Goal: Communication & Community: Answer question/provide support

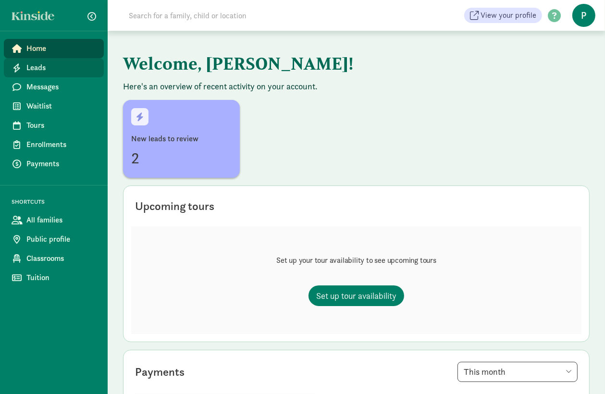
click at [36, 67] on span "Leads" at bounding box center [61, 68] width 70 height 12
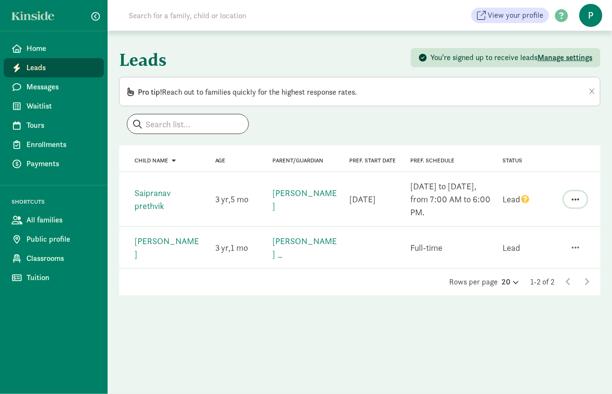
click at [571, 197] on button "button" at bounding box center [575, 199] width 23 height 16
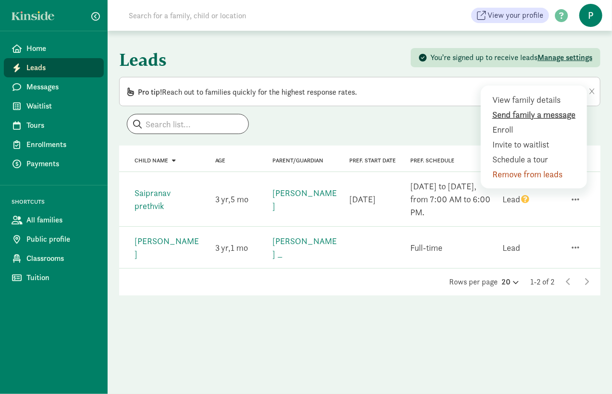
click at [537, 123] on div "Send family a message" at bounding box center [535, 129] width 87 height 13
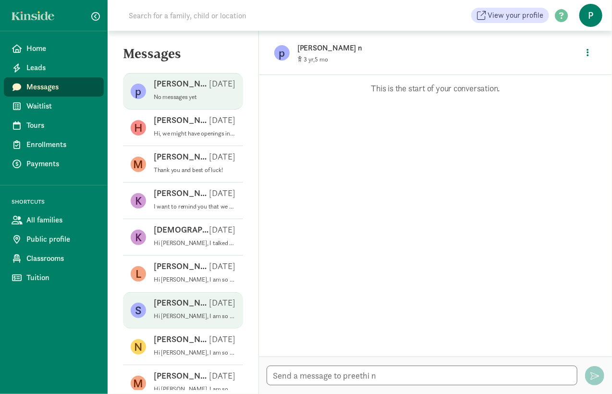
click at [166, 307] on p "Shelby H" at bounding box center [181, 303] width 55 height 12
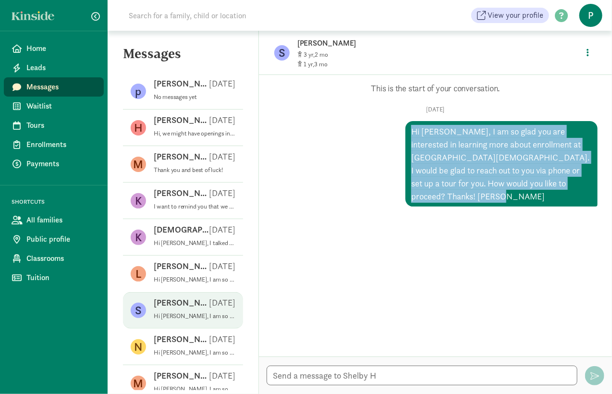
drag, startPoint x: 423, startPoint y: 203, endPoint x: 405, endPoint y: 131, distance: 74.3
click at [406, 131] on div "Hi Shelby, I am so glad you are interested in learning more about enrollment at…" at bounding box center [502, 164] width 192 height 86
drag, startPoint x: 405, startPoint y: 131, endPoint x: 409, endPoint y: 141, distance: 11.0
click at [409, 141] on div "Hi Shelby, I am so glad you are interested in learning more about enrollment at…" at bounding box center [502, 164] width 192 height 86
copy div "Hi Shelby, I am so glad you are interested in learning more about enrollment at…"
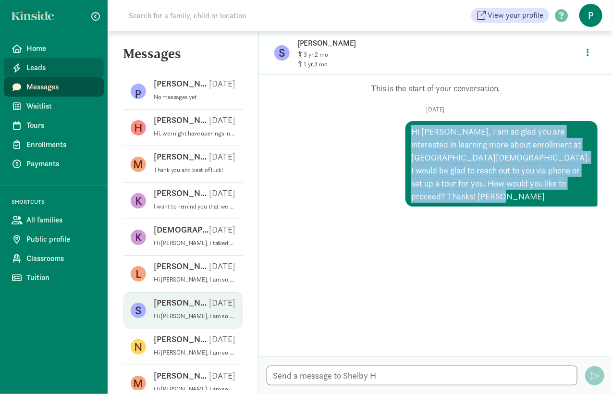
click at [45, 64] on span "Leads" at bounding box center [61, 68] width 70 height 12
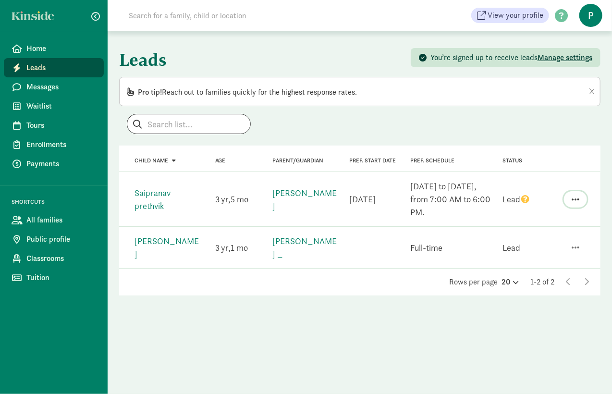
click at [574, 197] on span "button" at bounding box center [576, 199] width 8 height 9
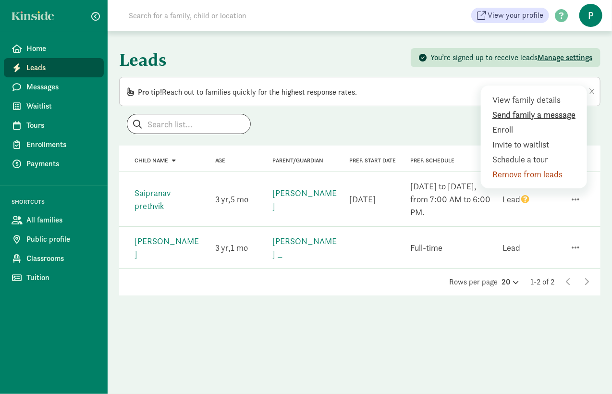
click at [529, 123] on div "Send family a message" at bounding box center [535, 129] width 87 height 13
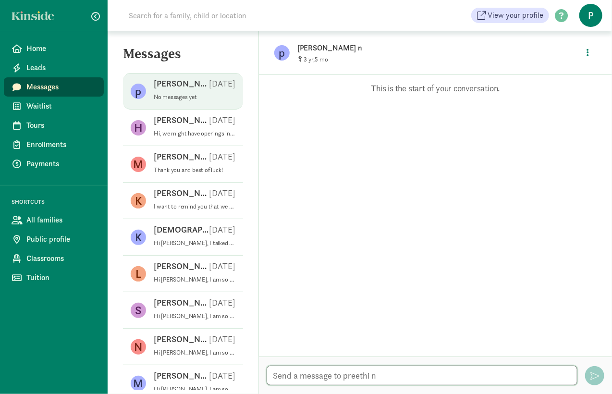
click at [275, 374] on textarea at bounding box center [422, 376] width 311 height 20
paste textarea "Hi Shelby, I am so glad you are interested in learning more about enrollment at…"
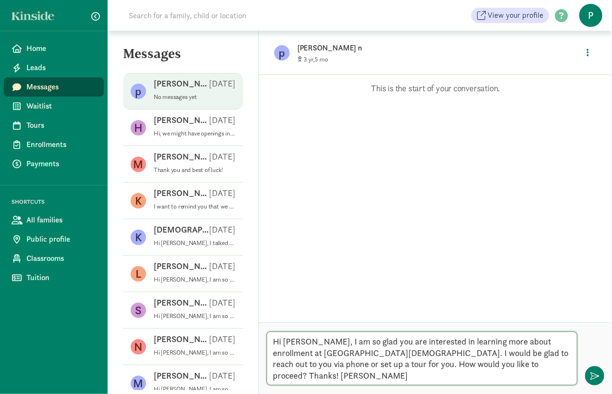
drag, startPoint x: 308, startPoint y: 344, endPoint x: 284, endPoint y: 342, distance: 23.1
click at [284, 342] on textarea "Hi Shelby, I am so glad you are interested in learning more about enrollment at…" at bounding box center [422, 359] width 311 height 54
drag, startPoint x: 303, startPoint y: 375, endPoint x: 273, endPoint y: 338, distance: 47.8
click at [273, 338] on textarea "Hi, I am so glad you are interested in learning more about enrollment at Wallin…" at bounding box center [422, 359] width 311 height 54
click at [312, 343] on textarea "Hi, I am so glad you are interested in learning more about enrollment at Wallin…" at bounding box center [422, 359] width 311 height 54
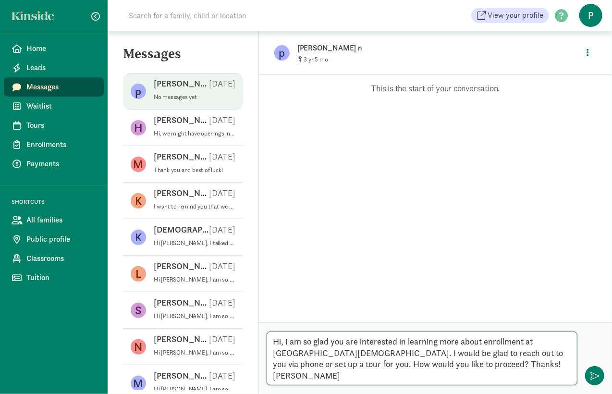
drag, startPoint x: 288, startPoint y: 375, endPoint x: 268, endPoint y: 342, distance: 38.2
click at [268, 342] on textarea "Hi, I am so glad you are interested in learning more about enrollment at Wallin…" at bounding box center [422, 359] width 311 height 54
type textarea "Hi, I am so glad you are interested in learning more about enrollment at Wallin…"
click at [593, 374] on span "button" at bounding box center [595, 375] width 9 height 9
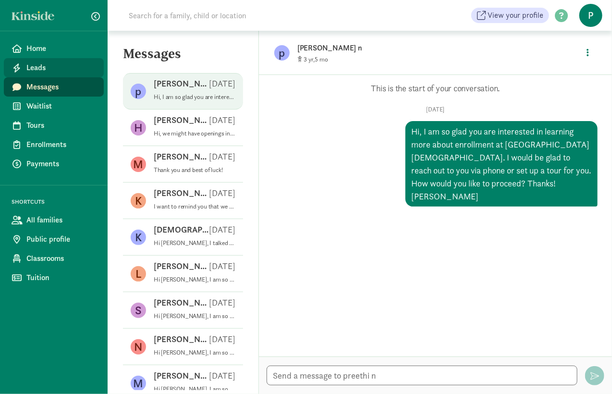
click at [53, 66] on span "Leads" at bounding box center [61, 68] width 70 height 12
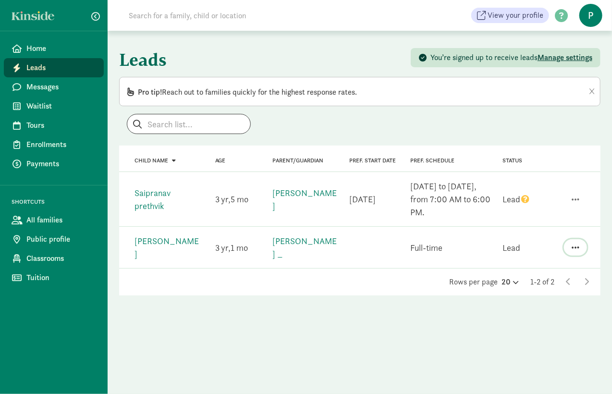
click at [577, 243] on span "button" at bounding box center [576, 247] width 8 height 9
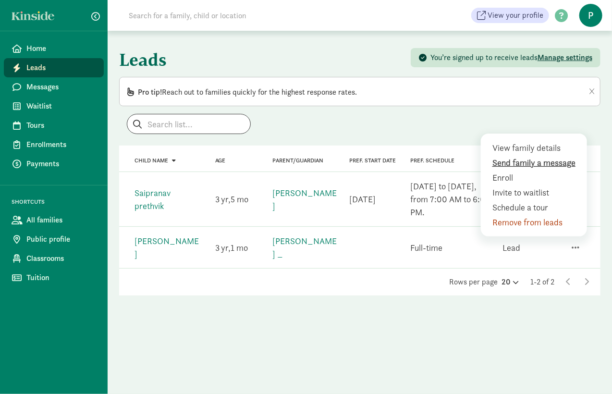
click at [536, 171] on div "Send family a message" at bounding box center [535, 177] width 87 height 13
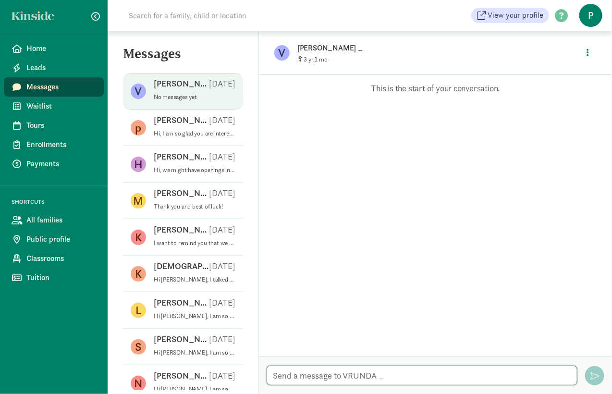
click at [284, 378] on textarea at bounding box center [422, 376] width 311 height 20
paste textarea "Hi, I am so glad you are interested in learning more about enrollment at [GEOGR…"
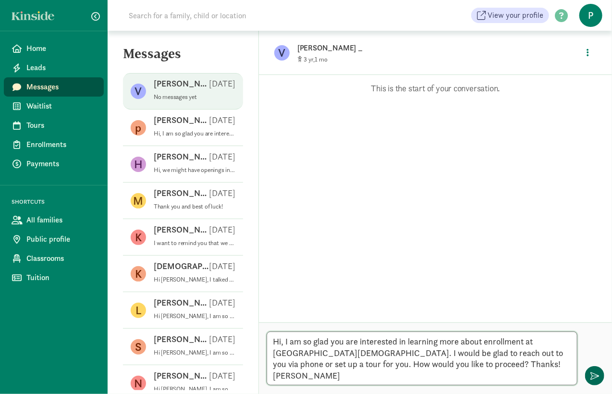
type textarea "Hi, I am so glad you are interested in learning more about enrollment at [GEOGR…"
click at [593, 375] on span "button" at bounding box center [595, 375] width 9 height 9
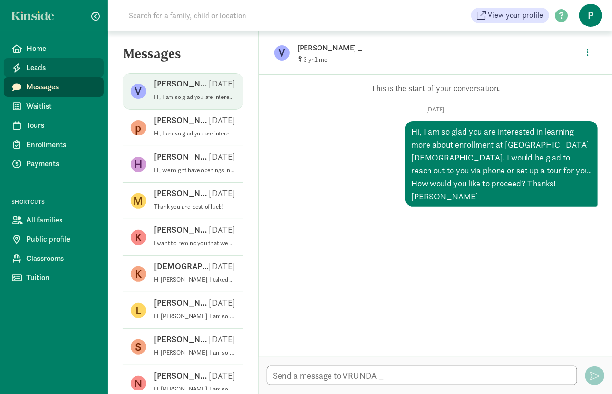
click at [59, 65] on span "Leads" at bounding box center [61, 68] width 70 height 12
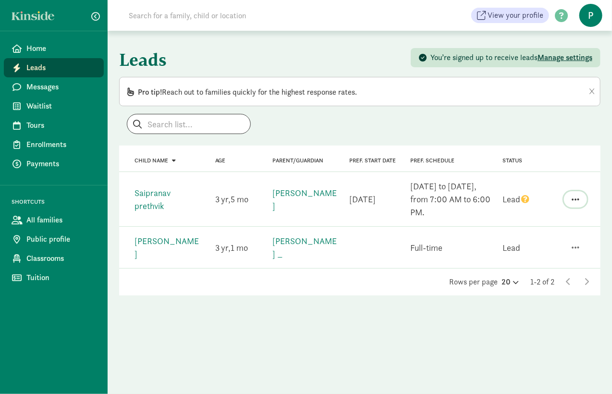
click at [577, 197] on span "button" at bounding box center [576, 199] width 8 height 9
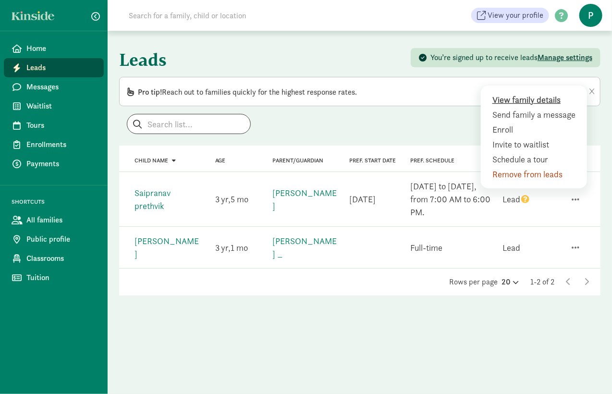
click at [538, 108] on div "View family details" at bounding box center [535, 114] width 87 height 13
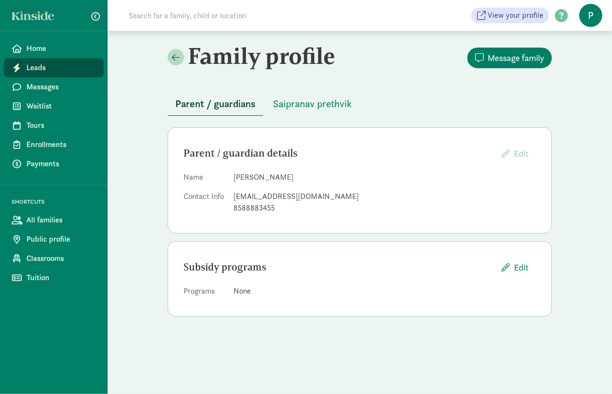
drag, startPoint x: 294, startPoint y: 177, endPoint x: 233, endPoint y: 175, distance: 61.1
click at [234, 175] on dd "[PERSON_NAME]" at bounding box center [385, 178] width 303 height 12
drag, startPoint x: 233, startPoint y: 175, endPoint x: 242, endPoint y: 176, distance: 9.2
copy dd "[PERSON_NAME]"
click at [42, 65] on span "Leads" at bounding box center [61, 68] width 70 height 12
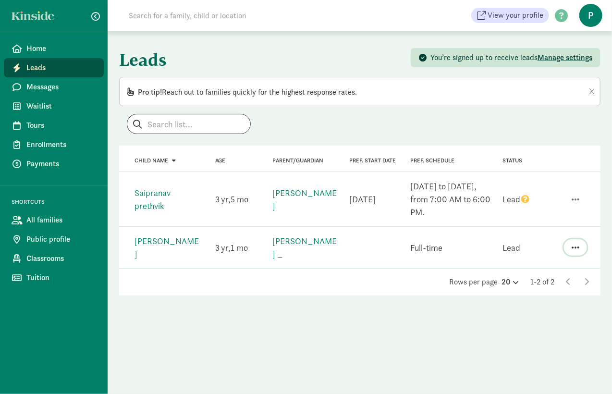
click at [576, 243] on span "button" at bounding box center [576, 247] width 8 height 9
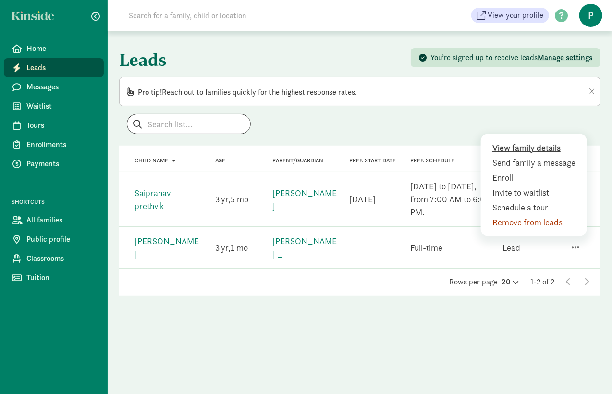
click at [539, 156] on div "View family details" at bounding box center [535, 162] width 87 height 13
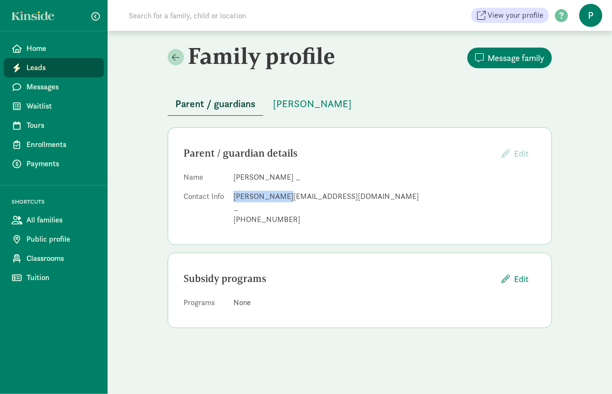
drag, startPoint x: 279, startPoint y: 194, endPoint x: 233, endPoint y: 197, distance: 46.2
click at [233, 197] on dl "Name [PERSON_NAME] _ Contact Info [PERSON_NAME][EMAIL_ADDRESS][DOMAIN_NAME] _ […" at bounding box center [360, 201] width 353 height 58
drag, startPoint x: 233, startPoint y: 197, endPoint x: 240, endPoint y: 197, distance: 7.7
copy div "[PERSON_NAME].rathod"
click at [37, 67] on span "Leads" at bounding box center [61, 68] width 70 height 12
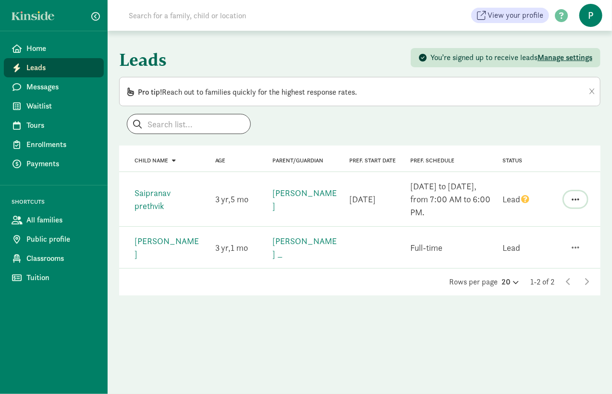
click at [577, 199] on span "button" at bounding box center [576, 199] width 8 height 9
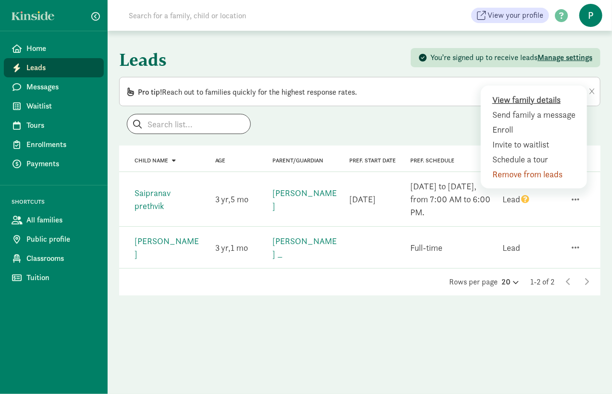
click at [529, 108] on div "View family details" at bounding box center [535, 114] width 87 height 13
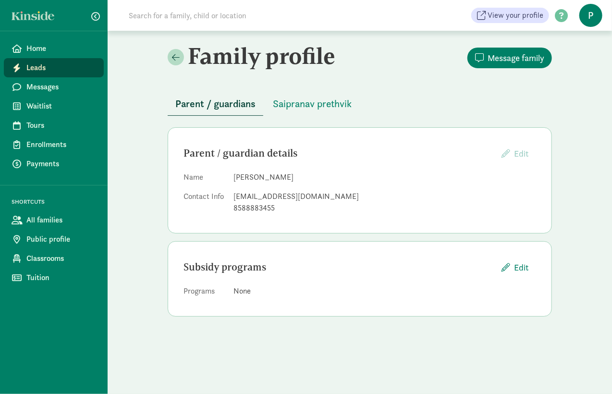
click at [35, 66] on span "Leads" at bounding box center [61, 68] width 70 height 12
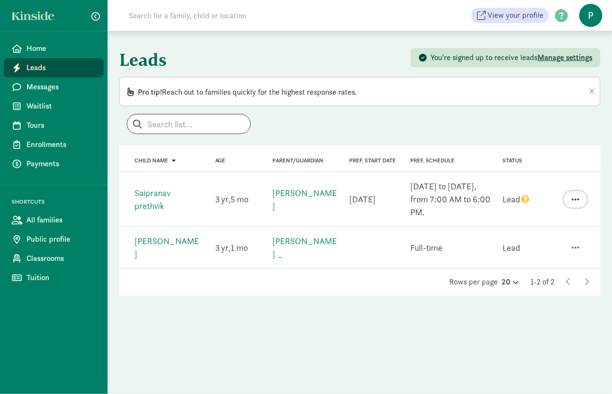
click at [575, 199] on span "button" at bounding box center [576, 199] width 8 height 9
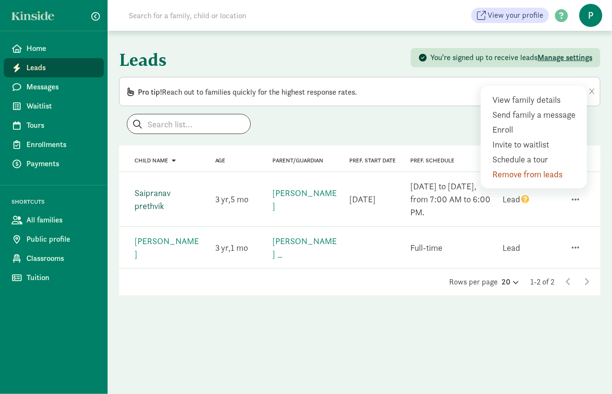
click at [156, 204] on link "Saipranav prethvik" at bounding box center [153, 199] width 36 height 24
